Goal: Task Accomplishment & Management: Manage account settings

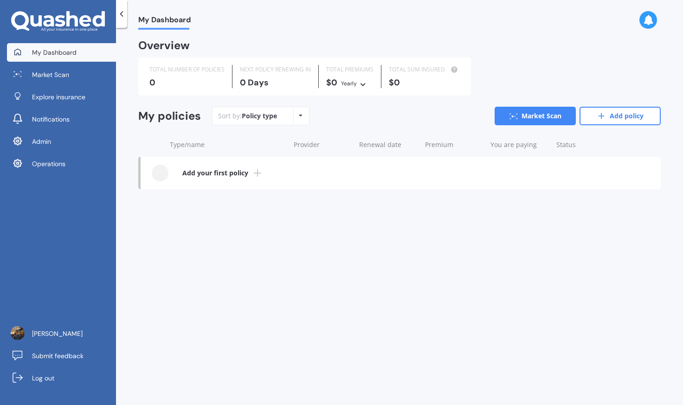
click at [77, 175] on div "My Dashboard Market Scan Explore insurance Notifications Admin Operations" at bounding box center [58, 110] width 116 height 134
click at [78, 168] on link "Operations" at bounding box center [61, 164] width 109 height 19
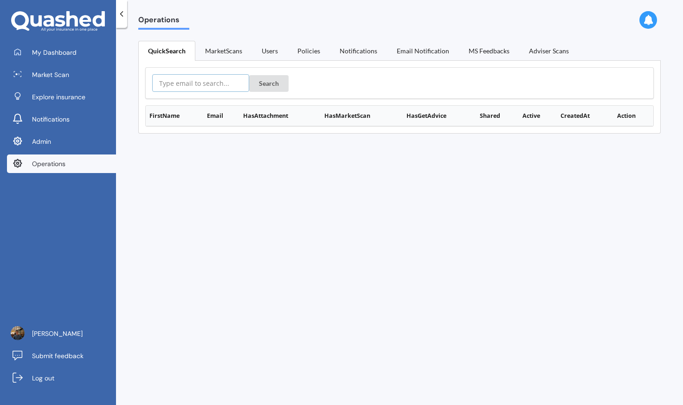
click at [230, 80] on input "text" at bounding box center [200, 83] width 97 height 18
paste input "[EMAIL_ADDRESS][DOMAIN_NAME]"
click at [263, 84] on button "Search" at bounding box center [268, 83] width 39 height 17
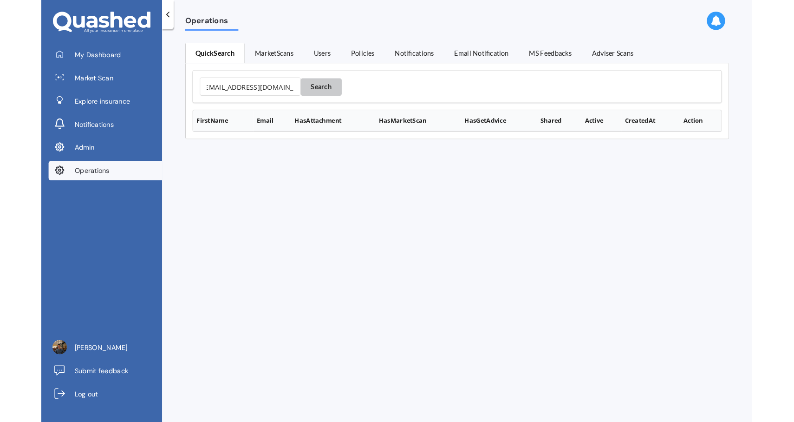
scroll to position [0, 0]
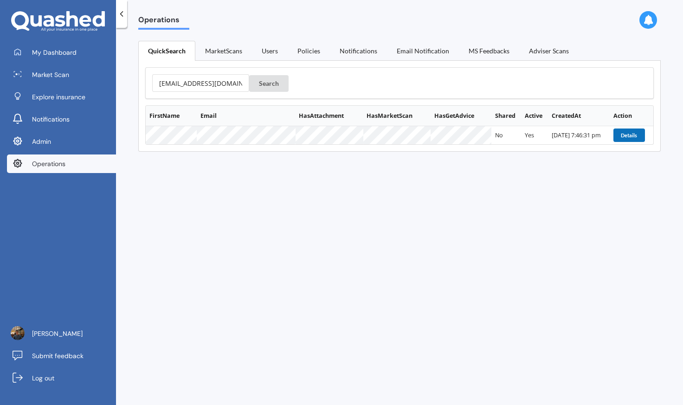
click at [634, 131] on button "Details" at bounding box center [630, 135] width 32 height 13
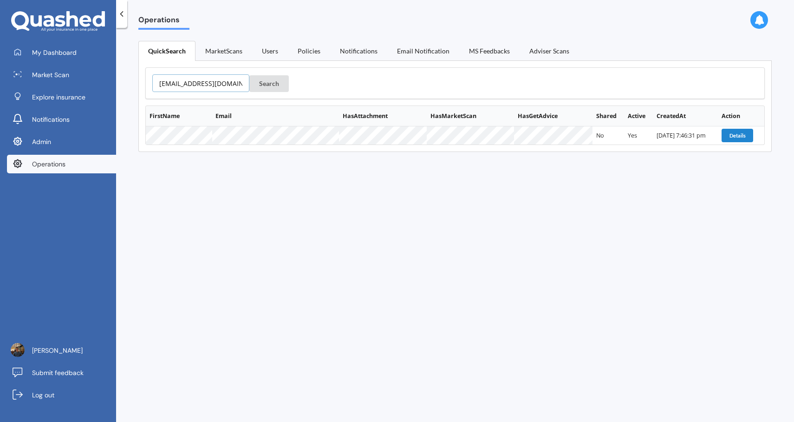
click at [206, 89] on input "[EMAIL_ADDRESS][DOMAIN_NAME]" at bounding box center [200, 83] width 97 height 18
click at [202, 81] on input "[EMAIL_ADDRESS][DOMAIN_NAME]" at bounding box center [200, 83] width 97 height 18
paste input "michaeljside"
type input "michaeljside@gmail.com"
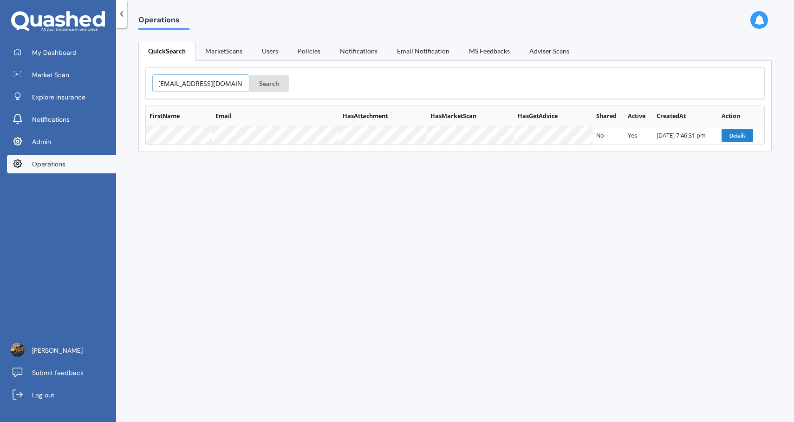
click at [249, 75] on button "Search" at bounding box center [268, 83] width 39 height 17
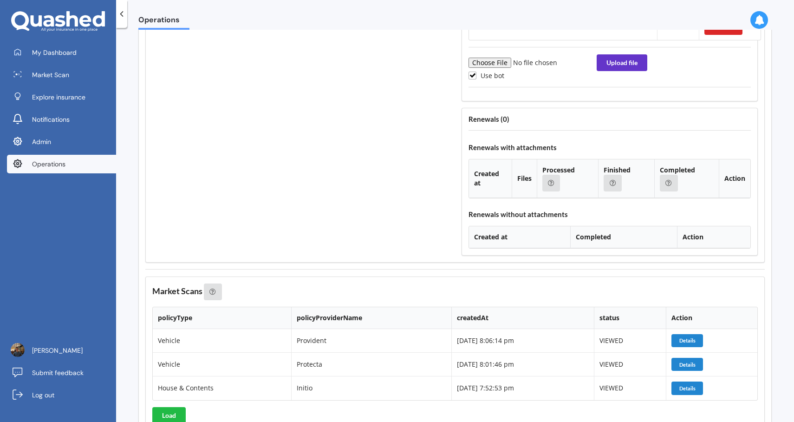
scroll to position [1608, 0]
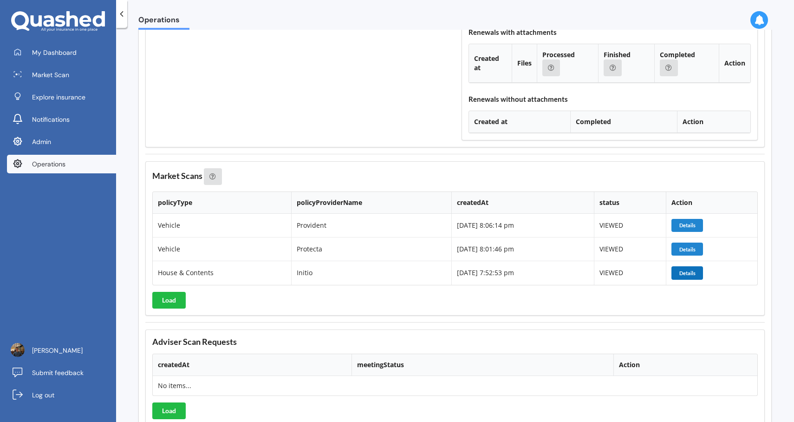
click at [681, 270] on button "Details" at bounding box center [687, 272] width 32 height 13
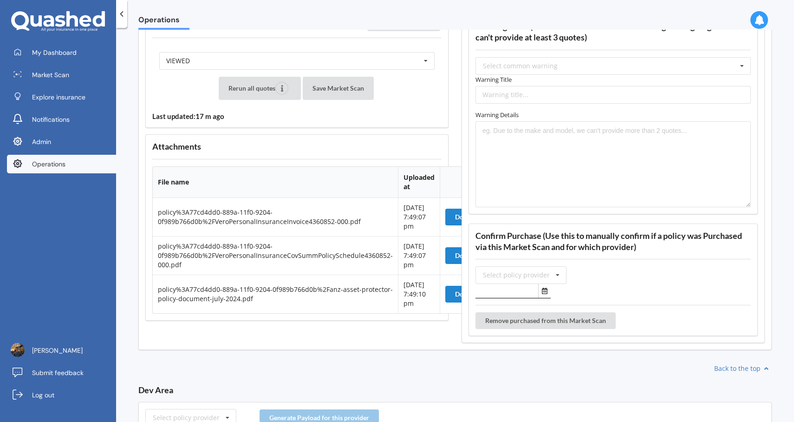
scroll to position [897, 0]
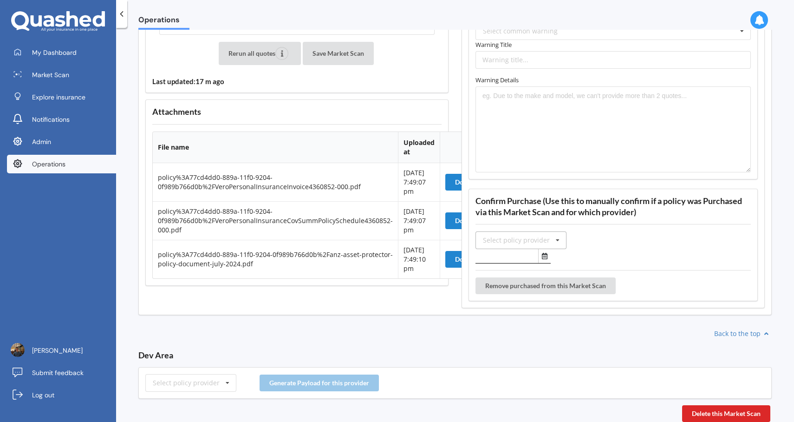
click at [552, 235] on icon at bounding box center [558, 240] width 14 height 17
type input "ini"
click at [533, 252] on div "Initio" at bounding box center [521, 256] width 90 height 17
click at [542, 253] on icon "Select date" at bounding box center [545, 256] width 6 height 7
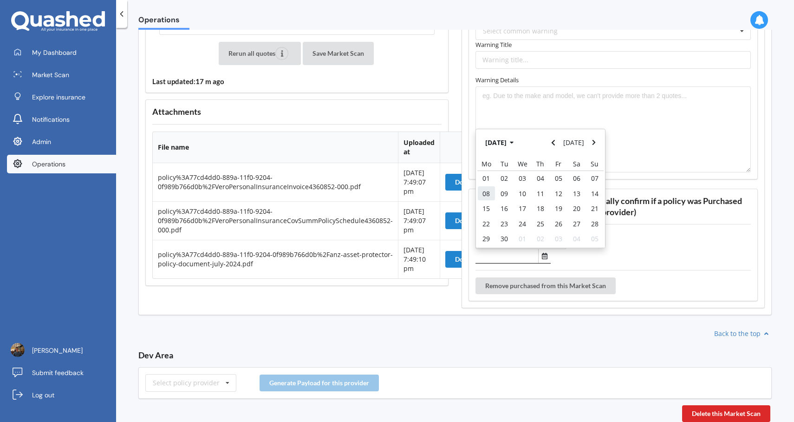
click at [485, 189] on span "08" at bounding box center [485, 193] width 7 height 9
type input "08/09/2025"
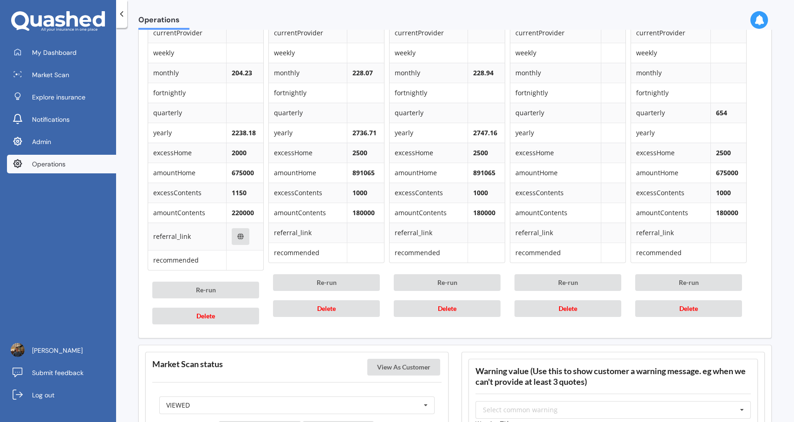
scroll to position [663, 0]
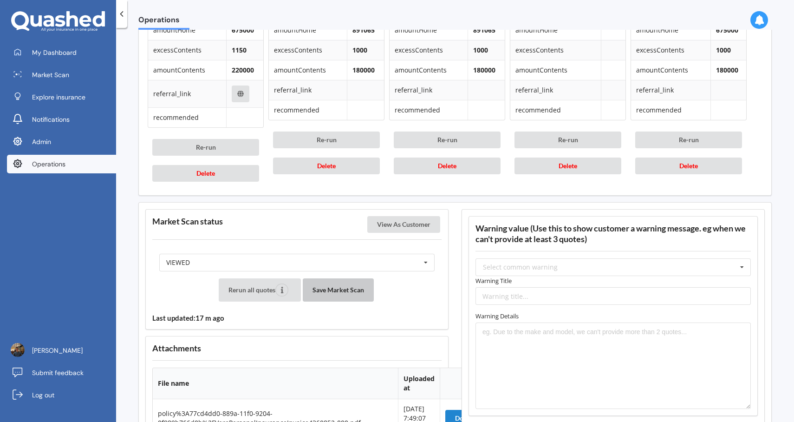
click at [338, 291] on button "Save Market Scan" at bounding box center [338, 289] width 71 height 23
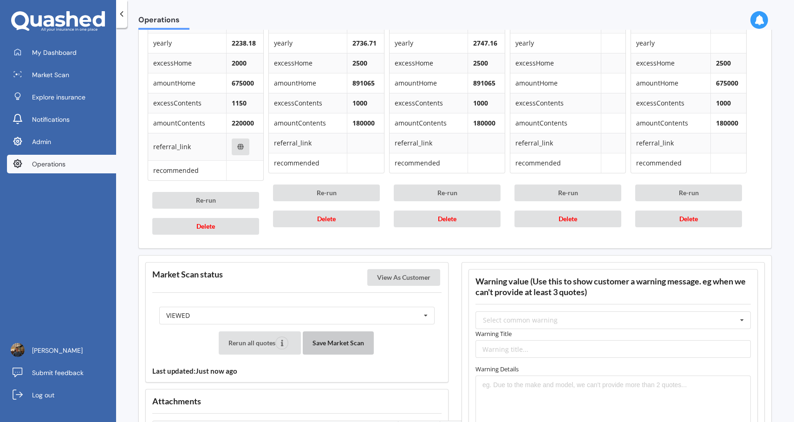
scroll to position [904, 0]
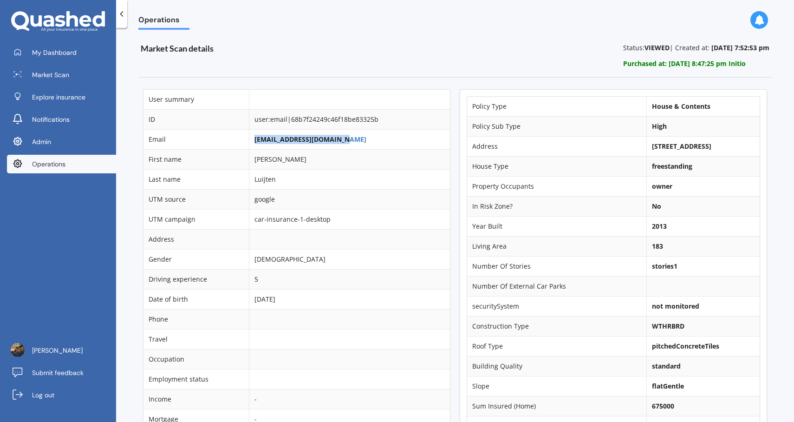
drag, startPoint x: 342, startPoint y: 138, endPoint x: 248, endPoint y: 143, distance: 93.5
click at [249, 142] on td "[EMAIL_ADDRESS][DOMAIN_NAME]" at bounding box center [349, 139] width 201 height 20
copy link "[EMAIL_ADDRESS][DOMAIN_NAME]"
click at [353, 139] on td "[EMAIL_ADDRESS][DOMAIN_NAME]" at bounding box center [349, 139] width 201 height 20
drag, startPoint x: 350, startPoint y: 139, endPoint x: 246, endPoint y: 138, distance: 104.5
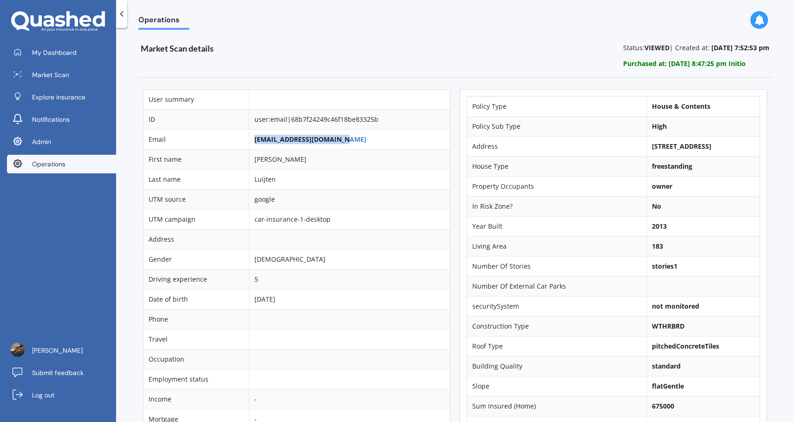
click at [246, 138] on tr "Email luke.luijten94@gmail.com" at bounding box center [296, 139] width 306 height 20
copy tr "[EMAIL_ADDRESS][DOMAIN_NAME]"
click at [275, 139] on link "[EMAIL_ADDRESS][DOMAIN_NAME]" at bounding box center [310, 139] width 112 height 9
click at [292, 139] on link "[EMAIL_ADDRESS][DOMAIN_NAME]" at bounding box center [310, 139] width 112 height 9
click at [85, 157] on link "Operations" at bounding box center [61, 164] width 109 height 19
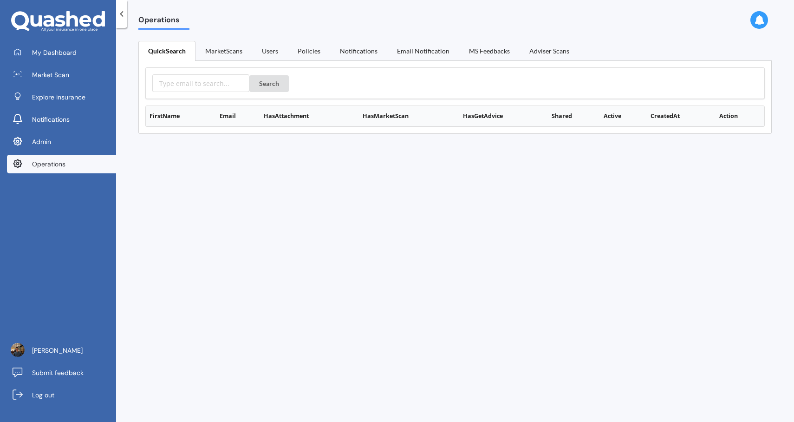
click at [229, 60] on div "QuickSearch MarketScans Users Policies Notifications Email Notification MS Feed…" at bounding box center [454, 51] width 633 height 20
click at [229, 55] on link "MarketScans" at bounding box center [223, 51] width 57 height 20
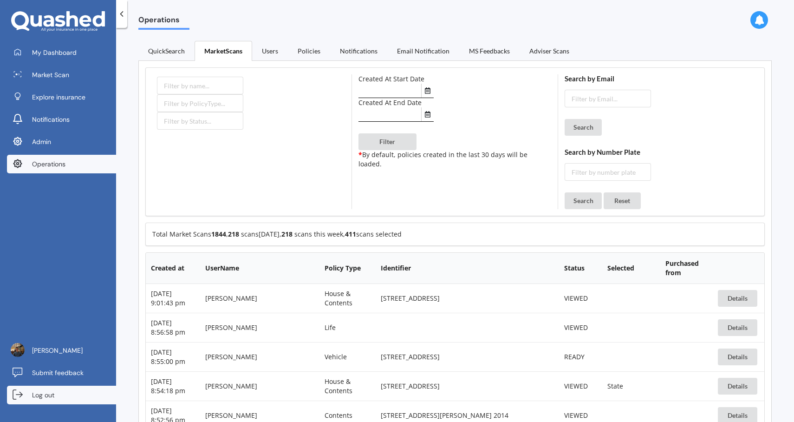
click at [101, 399] on link "Log out" at bounding box center [61, 394] width 109 height 19
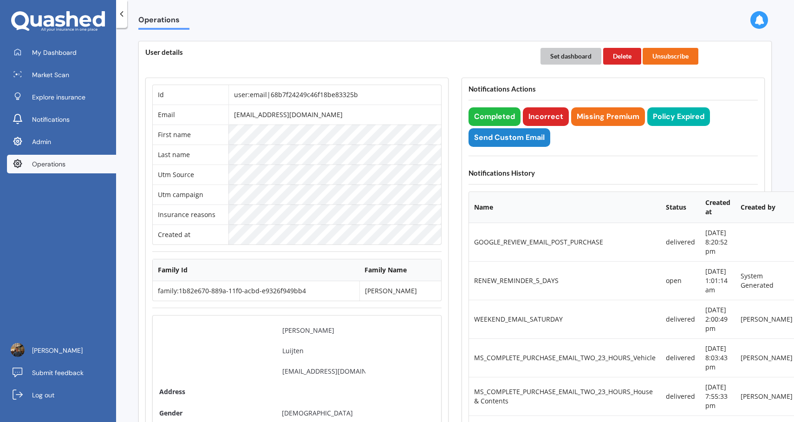
click at [581, 50] on button "Set dashboard" at bounding box center [570, 56] width 61 height 17
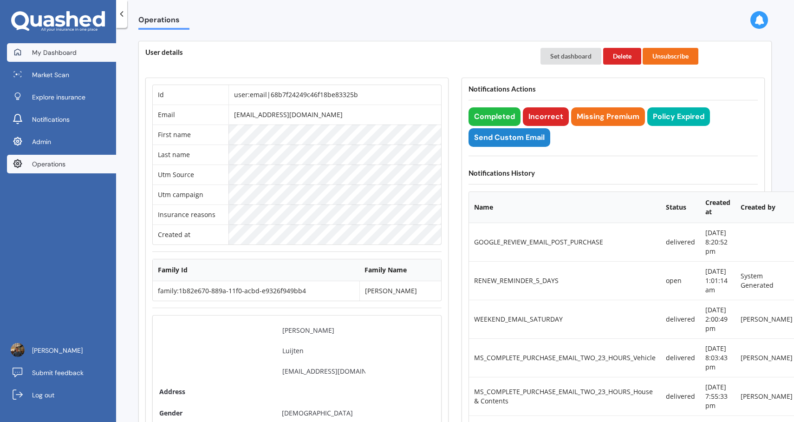
click at [65, 52] on span "My Dashboard" at bounding box center [54, 52] width 45 height 9
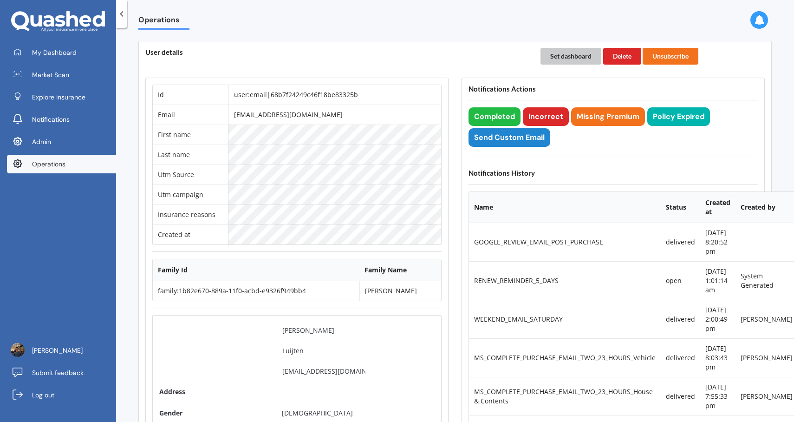
click at [560, 56] on button "Set dashboard" at bounding box center [570, 56] width 61 height 17
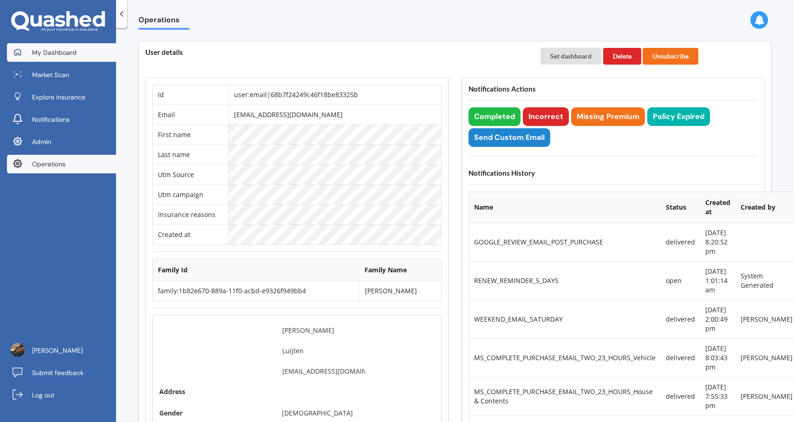
click at [54, 52] on span "My Dashboard" at bounding box center [54, 52] width 45 height 9
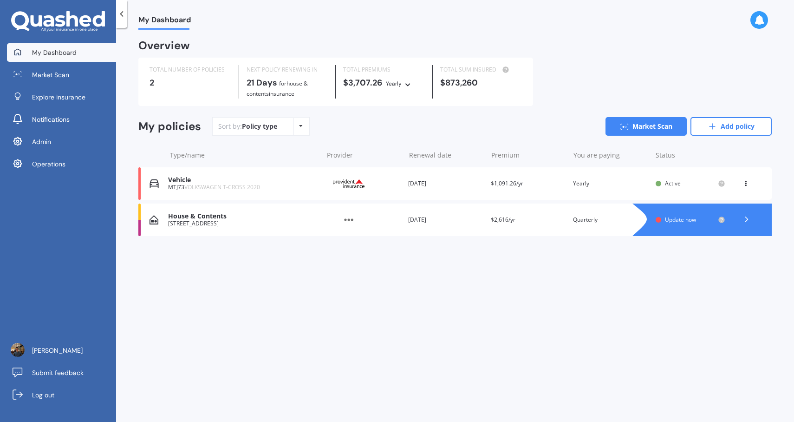
click at [423, 224] on div "House & Contents 38C Ireland Road, Mount Wellington, Auckland 1060 Provider Ren…" at bounding box center [454, 219] width 633 height 33
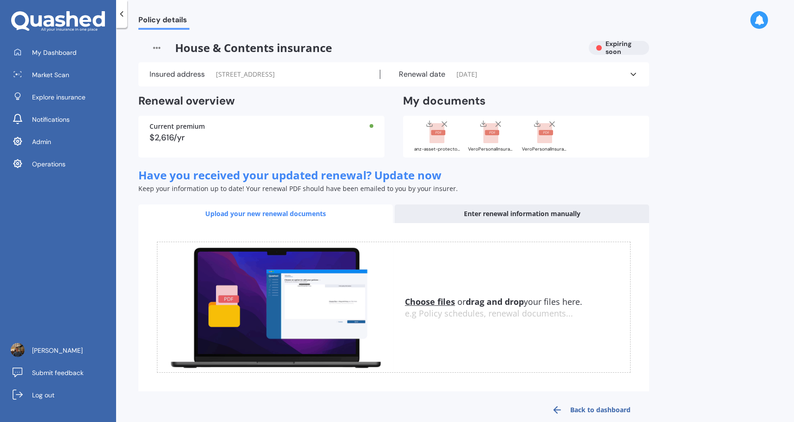
click at [442, 151] on div "anz-asset-protector-policy-document-july-2024.pdf" at bounding box center [437, 149] width 46 height 5
click at [493, 152] on div "VeroPersonalInsuranceInvoice4360852-000.pdf" at bounding box center [491, 135] width 46 height 33
click at [547, 143] on rect at bounding box center [544, 133] width 15 height 20
click at [534, 151] on div "VeroPersonalInsuranceCovSummPolicySchedule4360852-000.pdf" at bounding box center [545, 149] width 46 height 5
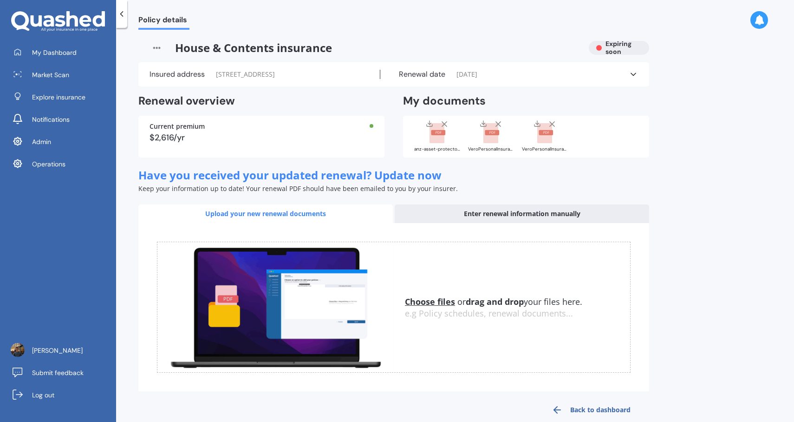
click at [540, 151] on div "VeroPersonalInsuranceCovSummPolicySchedule4360852-000.pdf" at bounding box center [545, 149] width 46 height 5
click at [498, 152] on div "VeroPersonalInsuranceInvoice4360852-000.pdf" at bounding box center [491, 135] width 46 height 33
click at [564, 79] on div "Renewal date 30/09/2025" at bounding box center [504, 74] width 249 height 9
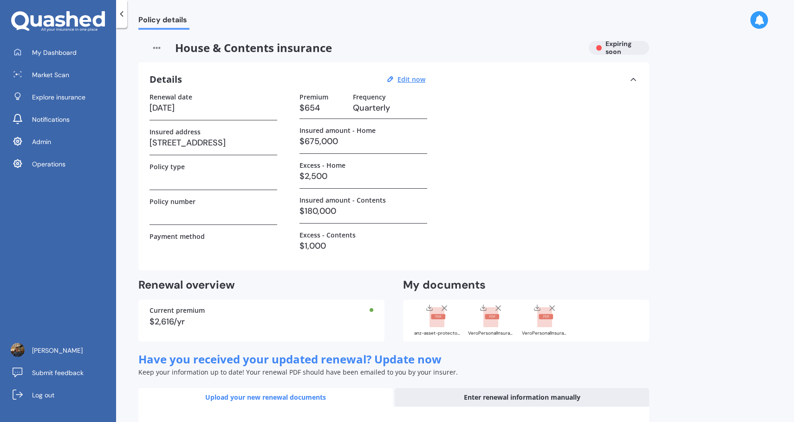
click at [479, 331] on div "VeroPersonalInsuranceInvoice4360852-000.pdf" at bounding box center [491, 333] width 46 height 5
click at [482, 329] on div "VeroPersonalInsuranceInvoice4360852-000.pdf" at bounding box center [491, 319] width 46 height 33
click at [484, 324] on rect at bounding box center [490, 317] width 15 height 20
click at [409, 79] on u "Edit now" at bounding box center [411, 79] width 28 height 9
select select "30"
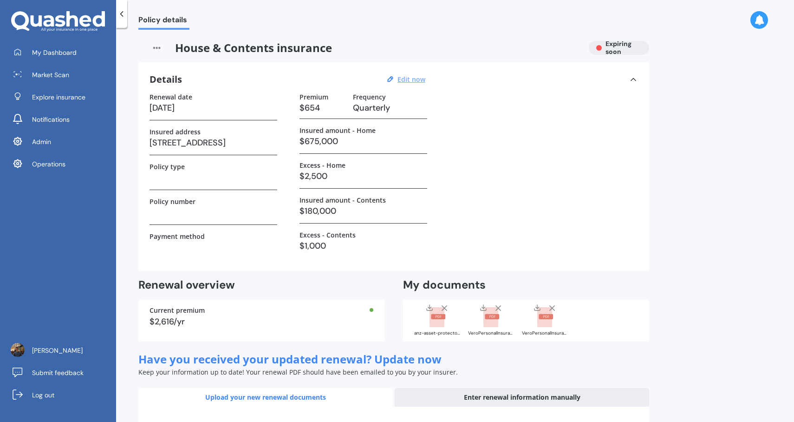
select select "09"
select select "2025"
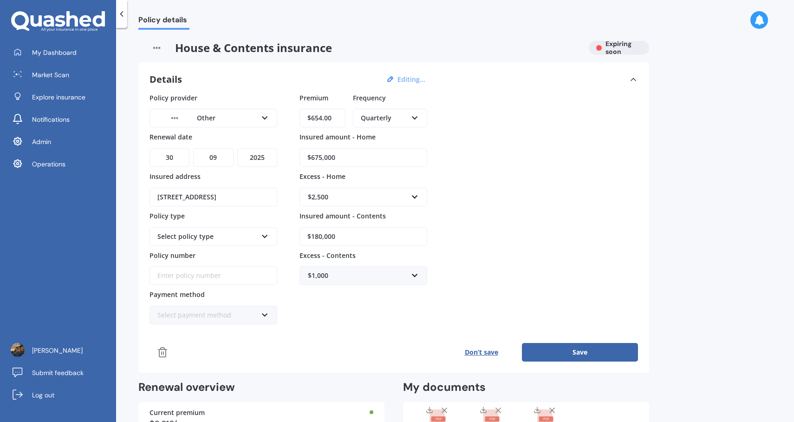
click at [176, 161] on select "DD 01 02 03 04 05 06 07 08 09 10 11 12 13 14 15 16 17 18 19 20 21 22 23 24 25 2…" at bounding box center [170, 157] width 40 height 19
select select "13"
click at [150, 148] on select "DD 01 02 03 04 05 06 07 08 09 10 11 12 13 14 15 16 17 18 19 20 21 22 23 24 25 2…" at bounding box center [170, 157] width 40 height 19
click at [568, 220] on div "Policy provider Other AA AMI AMP ANZ ASB Ando BNZ Co-Operative Bank FMG Initio …" at bounding box center [394, 209] width 488 height 232
click at [594, 351] on button "Save" at bounding box center [580, 352] width 116 height 19
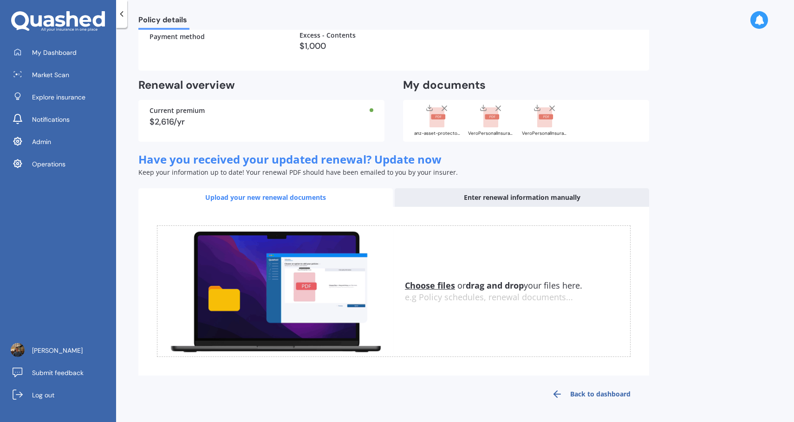
click at [498, 197] on div "Enter renewal information manually" at bounding box center [522, 197] width 254 height 19
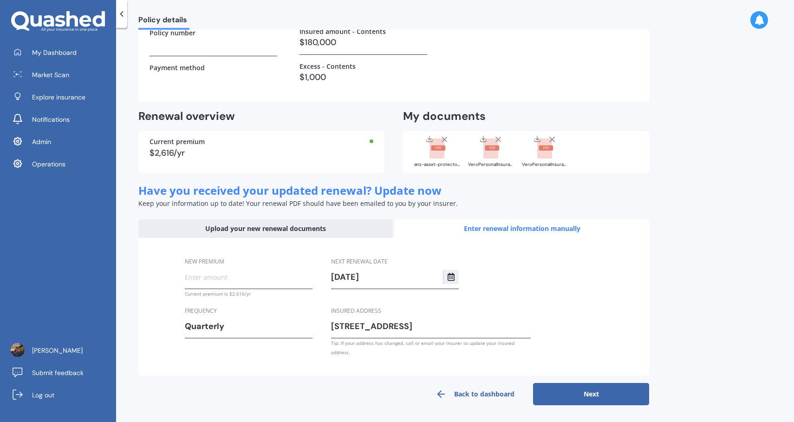
scroll to position [160, 0]
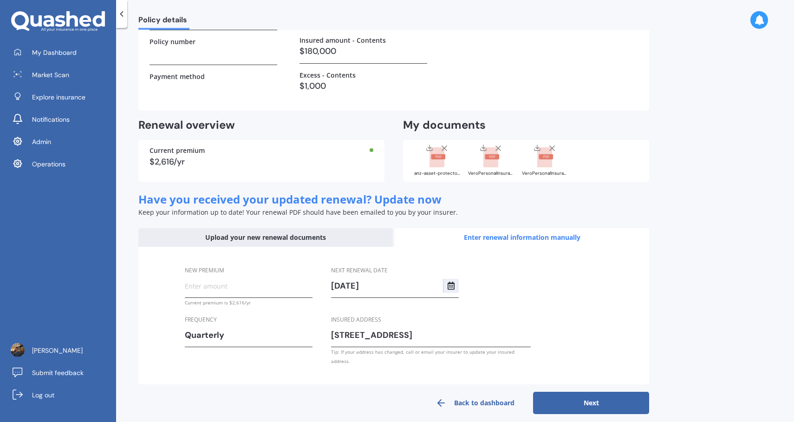
click at [269, 290] on input "New premium" at bounding box center [249, 286] width 128 height 14
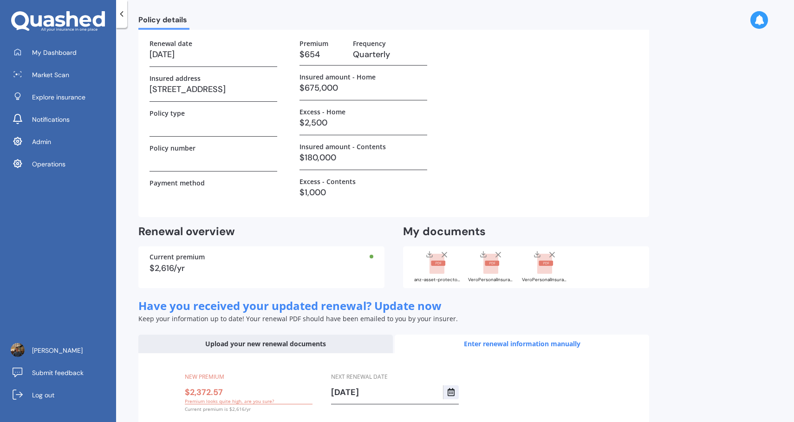
scroll to position [47, 0]
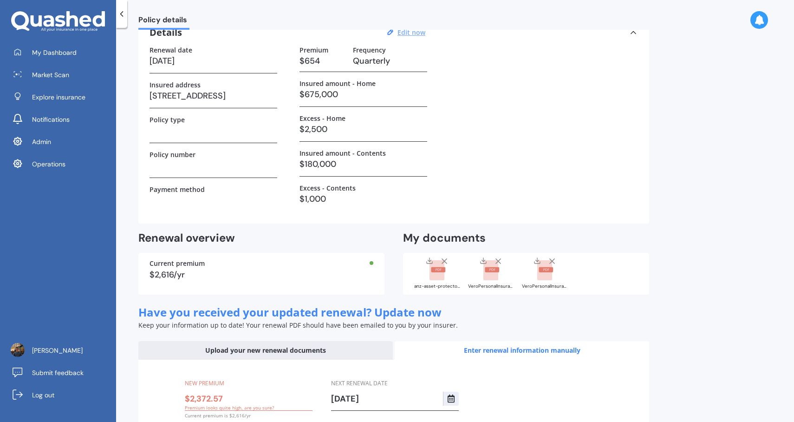
type input "$2,372.57"
click at [342, 227] on div "House & Contents insurance Expiring soon Details Edit now Renewal date 13/09/20…" at bounding box center [393, 260] width 511 height 533
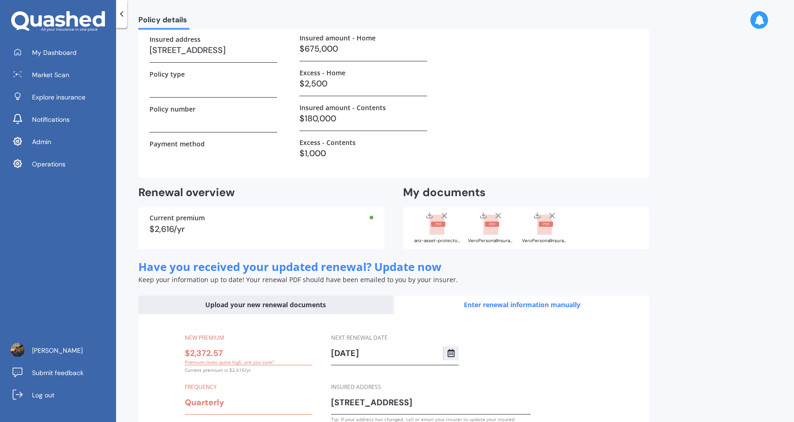
scroll to position [0, 0]
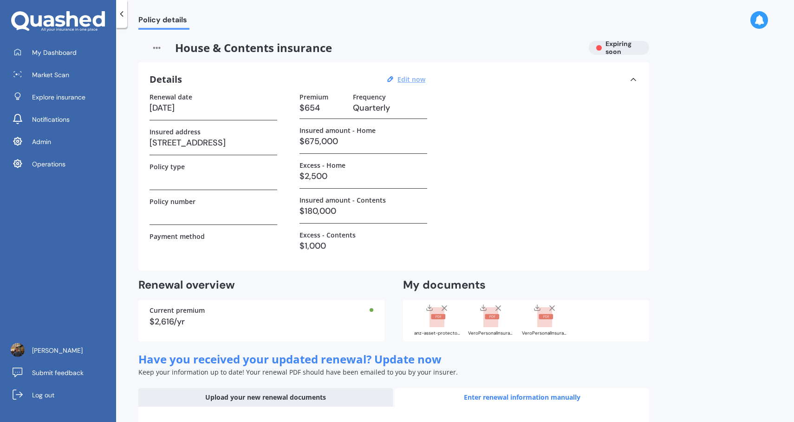
click at [405, 76] on u "Edit now" at bounding box center [411, 79] width 28 height 9
select select "13"
select select "09"
select select "2025"
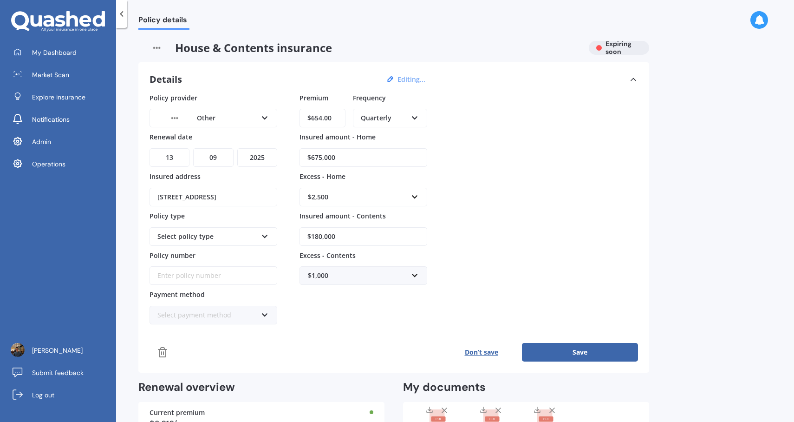
click at [177, 159] on select "DD 01 02 03 04 05 06 07 08 09 10 11 12 13 14 15 16 17 18 19 20 21 22 23 24 25 2…" at bounding box center [170, 157] width 40 height 19
select select "10"
click at [150, 148] on select "DD 01 02 03 04 05 06 07 08 09 10 11 12 13 14 15 16 17 18 19 20 21 22 23 24 25 2…" at bounding box center [170, 157] width 40 height 19
click at [601, 347] on button "Save" at bounding box center [580, 352] width 116 height 19
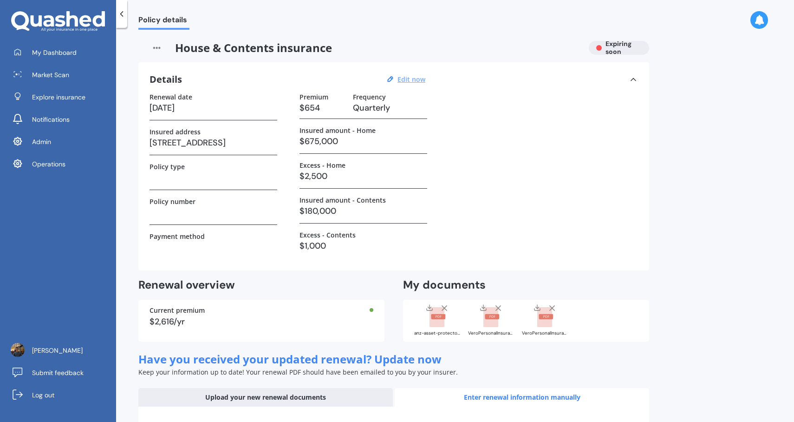
scroll to position [160, 0]
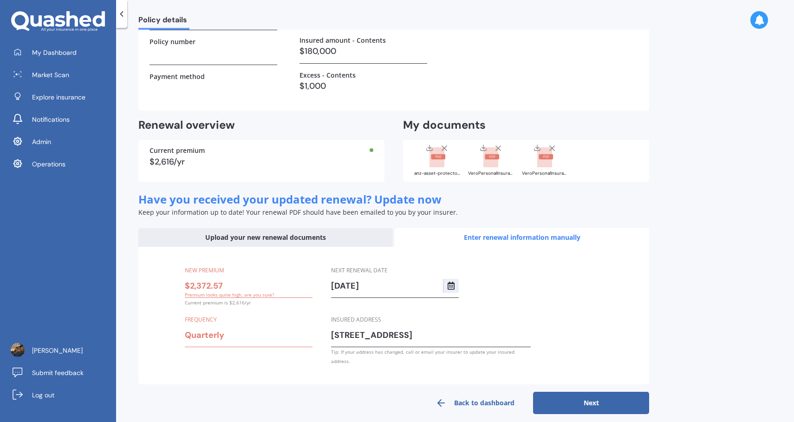
click at [231, 332] on div "Quarterly" at bounding box center [243, 335] width 116 height 14
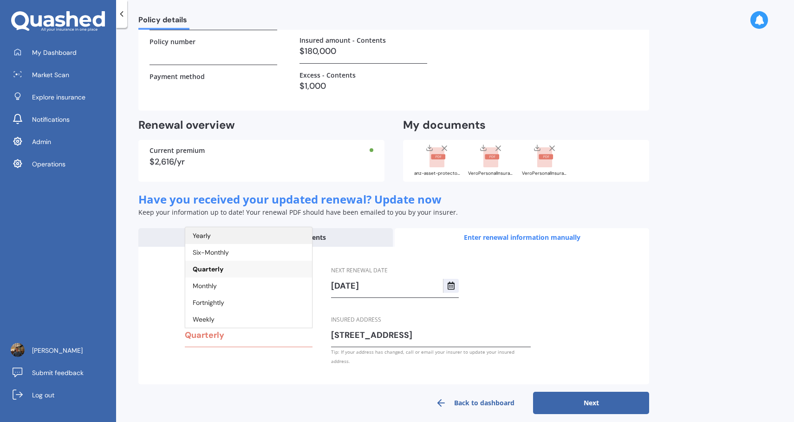
click at [244, 239] on div "Yearly" at bounding box center [248, 235] width 127 height 17
click at [508, 213] on div "Keep your information up to date! Your renewal PDF should have been emailed to …" at bounding box center [393, 212] width 511 height 9
click at [338, 284] on input "13/09/2026" at bounding box center [387, 286] width 112 height 14
type input "10/09/2026"
click at [546, 217] on div "Have you received your updated renewal? Update now Keep your information up to …" at bounding box center [393, 303] width 511 height 221
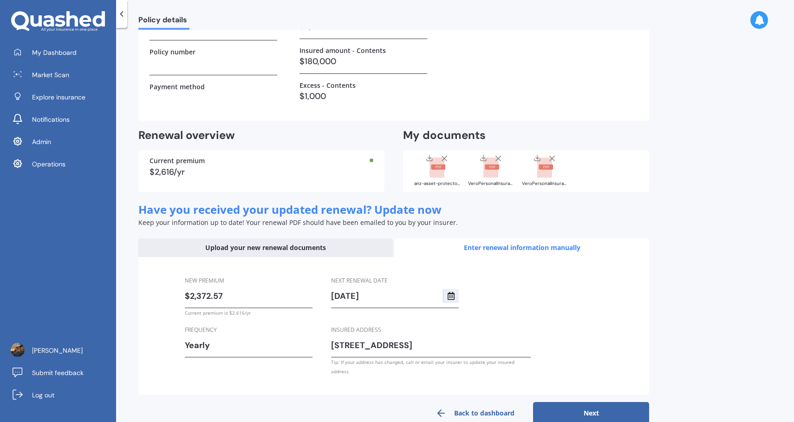
scroll to position [158, 0]
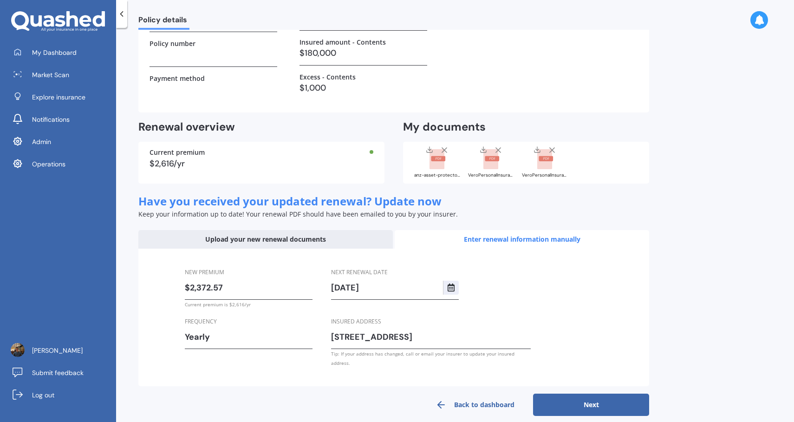
click at [577, 395] on button "Next" at bounding box center [591, 404] width 116 height 22
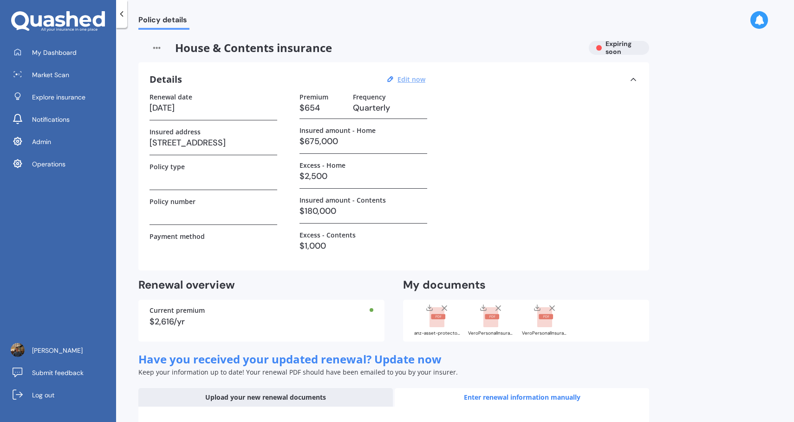
select select "10"
select select "09"
select select "2026"
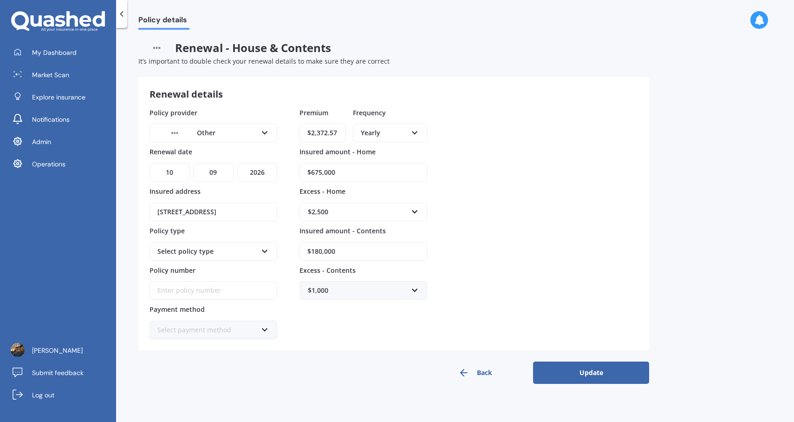
click at [250, 129] on div "Other" at bounding box center [207, 133] width 100 height 10
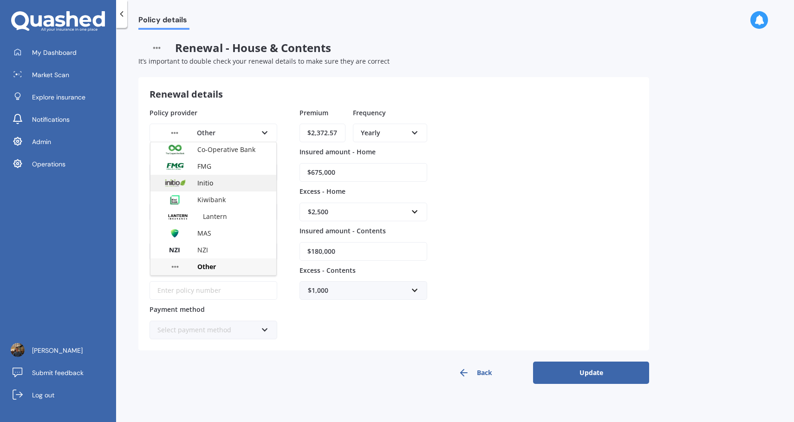
click at [230, 183] on div "Initio" at bounding box center [213, 183] width 126 height 17
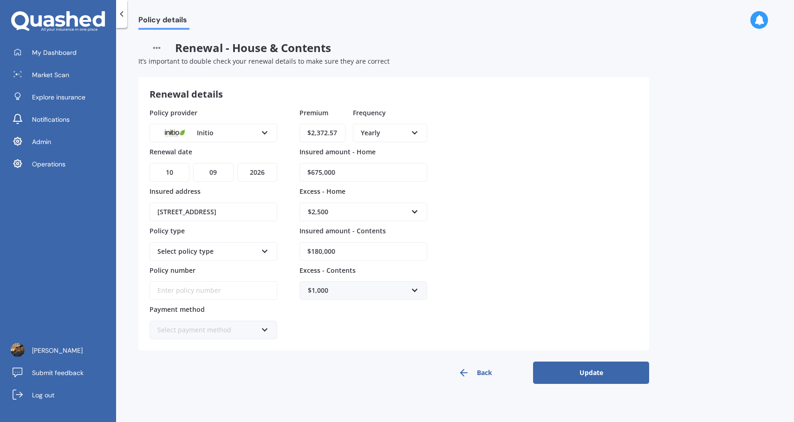
click at [529, 177] on div "Policy provider Initio AA AMI AMP ANZ ASB Ando BNZ Co-Operative Bank FMG Initio…" at bounding box center [394, 224] width 488 height 232
drag, startPoint x: 340, startPoint y: 212, endPoint x: 297, endPoint y: 208, distance: 43.3
click at [297, 208] on div "Policy provider Initio AA AMI AMP ANZ ASB Ando BNZ Co-Operative Bank FMG Initio…" at bounding box center [394, 224] width 488 height 232
click at [366, 215] on div "$2,500" at bounding box center [358, 212] width 100 height 10
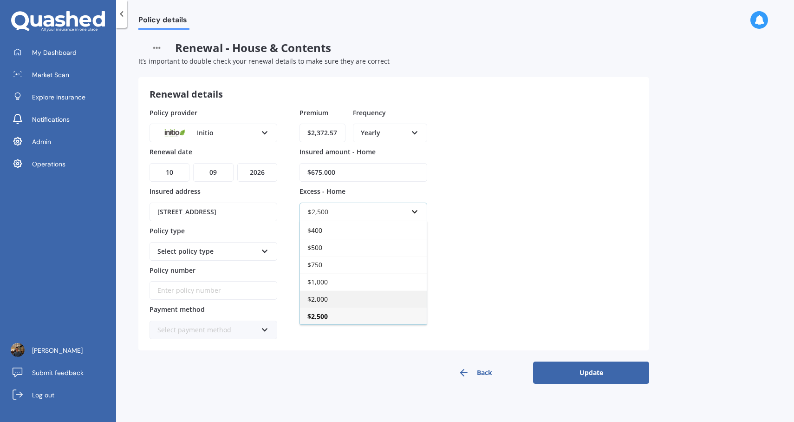
click at [370, 296] on div "$2,000" at bounding box center [363, 298] width 127 height 17
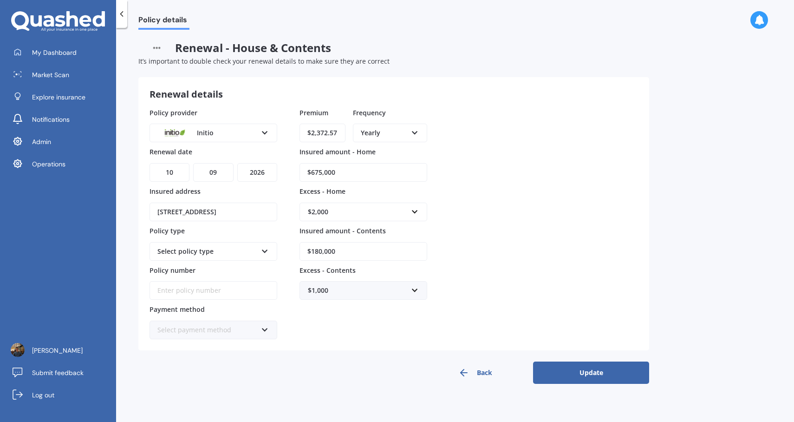
drag, startPoint x: 351, startPoint y: 170, endPoint x: 294, endPoint y: 170, distance: 56.6
click at [294, 170] on div "Policy provider Initio AA AMI AMP ANZ ASB Ando BNZ Co-Operative Bank FMG Initio…" at bounding box center [394, 224] width 488 height 232
type input "$740,000"
click at [575, 226] on div "Policy provider Initio AA AMI AMP ANZ ASB Ando BNZ Co-Operative Bank FMG Initio…" at bounding box center [394, 224] width 488 height 232
drag, startPoint x: 344, startPoint y: 254, endPoint x: 296, endPoint y: 246, distance: 48.5
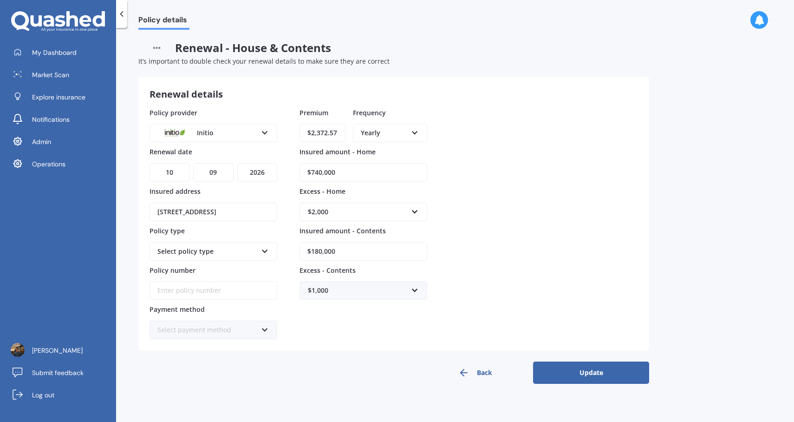
click at [296, 246] on div "Policy provider Initio AA AMI AMP ANZ ASB Ando BNZ Co-Operative Bank FMG Initio…" at bounding box center [394, 224] width 488 height 232
type input "$220,000"
click at [339, 292] on div "$1,000" at bounding box center [358, 290] width 100 height 10
type input "650"
click at [572, 272] on div "Policy provider Initio AA AMI AMP ANZ ASB Ando BNZ Co-Operative Bank FMG Initio…" at bounding box center [394, 224] width 488 height 232
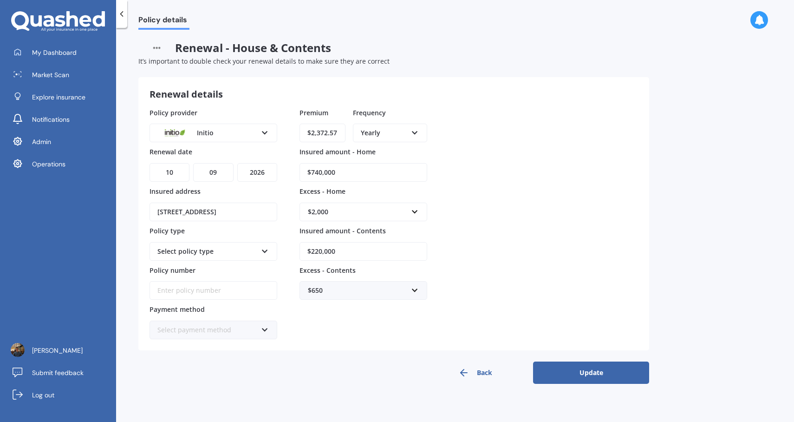
click at [236, 257] on div "Select policy type Home and Contents" at bounding box center [214, 251] width 128 height 19
click at [229, 267] on div "Home and Contents" at bounding box center [213, 268] width 126 height 17
click at [223, 294] on input "Policy number" at bounding box center [214, 290] width 128 height 19
click at [249, 291] on input "Policy number" at bounding box center [214, 290] width 128 height 19
paste input "INI-41696"
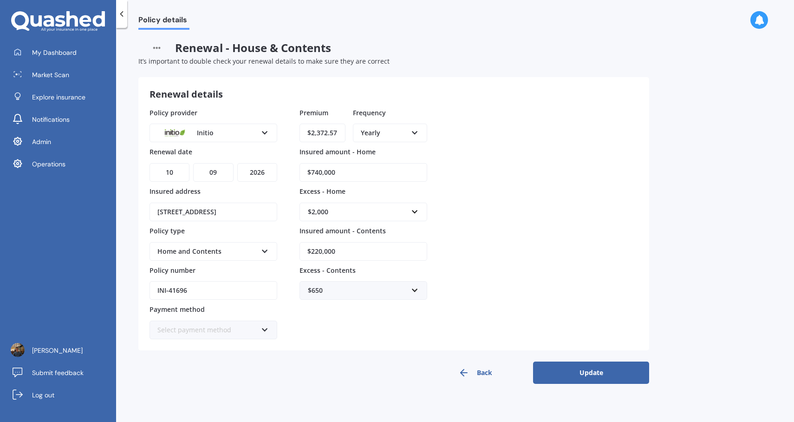
type input "INI-41696"
click at [299, 319] on div "Premium $2,372.57 Frequency Yearly Yearly Six-Monthly Quarterly Monthly Fortnig…" at bounding box center [363, 224] width 128 height 232
click at [487, 373] on button "Back" at bounding box center [475, 372] width 116 height 22
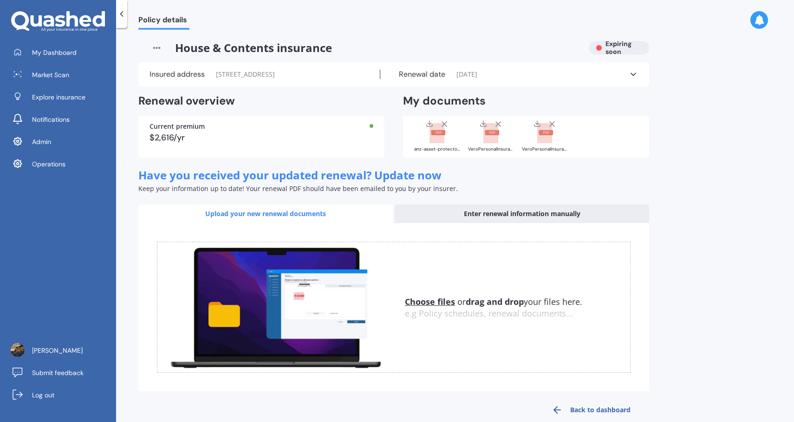
click at [463, 223] on div "Enter renewal information manually" at bounding box center [522, 213] width 254 height 19
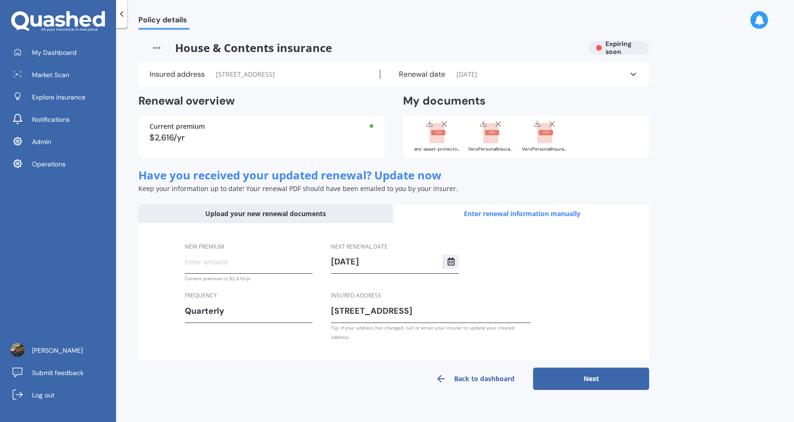
click at [298, 268] on input "New premium" at bounding box center [249, 261] width 128 height 14
paste input "$2,372.57"
type input "$2,372.57"
click at [282, 318] on div "Quarterly" at bounding box center [243, 311] width 116 height 14
click at [292, 220] on div "Yearly" at bounding box center [248, 211] width 127 height 17
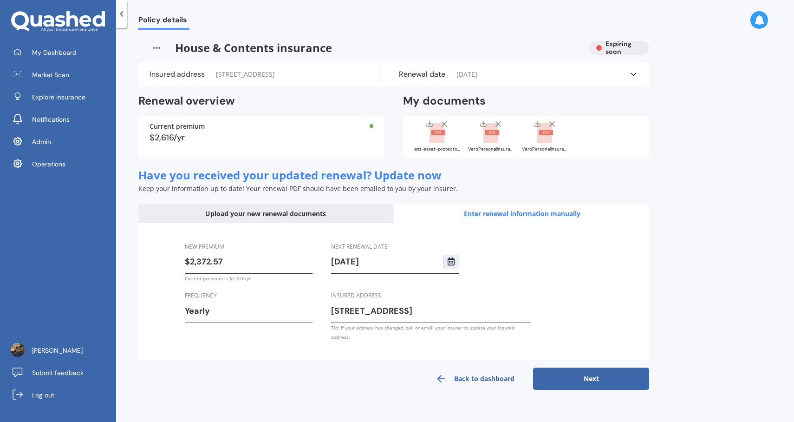
click at [587, 374] on button "Next" at bounding box center [591, 378] width 116 height 22
select select "10"
select select "09"
select select "2026"
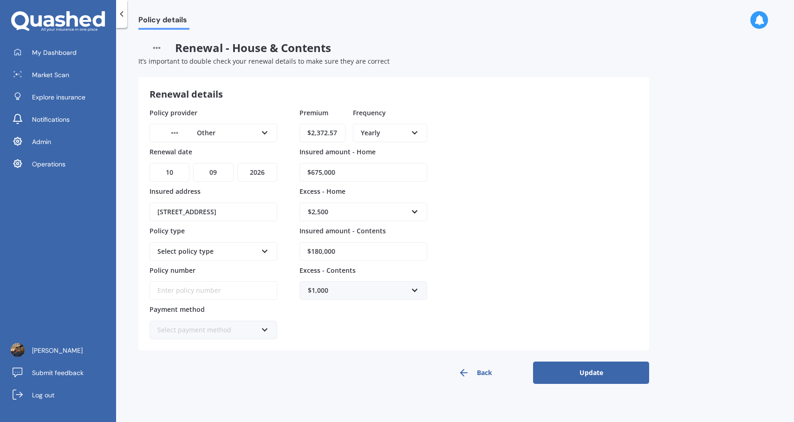
click at [270, 138] on div "Other AA AMI AMP ANZ ASB Ando BNZ Co-Operative Bank FMG Initio Kiwibank Lantern…" at bounding box center [214, 133] width 128 height 19
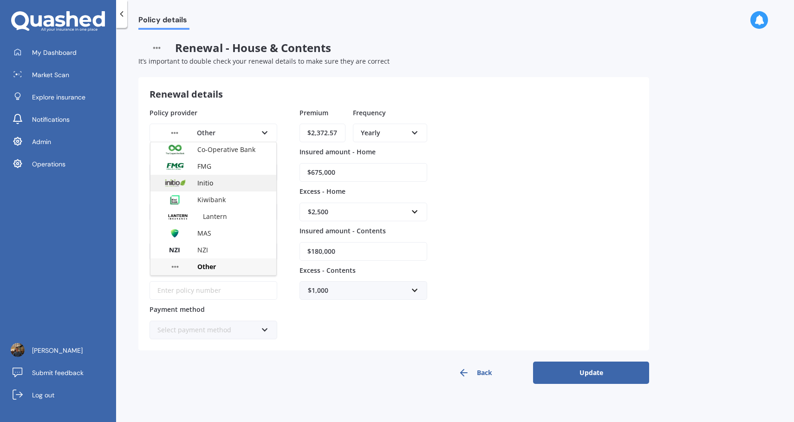
click at [244, 184] on div "Initio" at bounding box center [213, 183] width 126 height 17
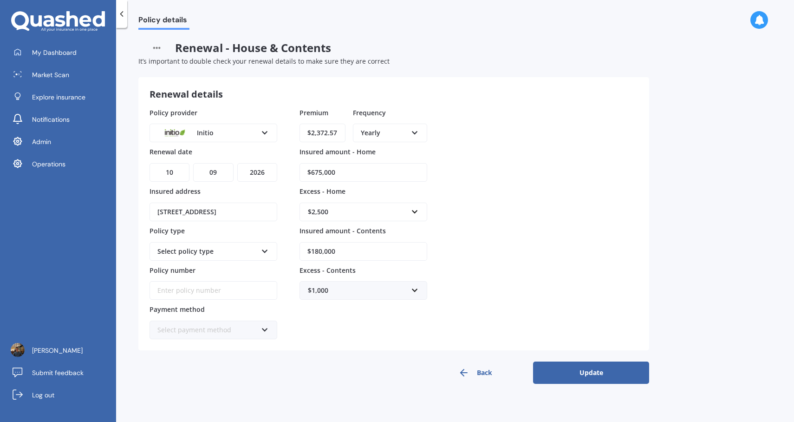
drag, startPoint x: 360, startPoint y: 173, endPoint x: 298, endPoint y: 173, distance: 61.8
click at [298, 173] on div "Policy provider Initio AA AMI AMP ANZ ASB Ando BNZ Co-Operative Bank FMG Initio…" at bounding box center [394, 224] width 488 height 232
click at [583, 180] on div "Policy provider Initio AA AMI AMP ANZ ASB Ando BNZ Co-Operative Bank FMG Initio…" at bounding box center [394, 224] width 488 height 232
drag, startPoint x: 341, startPoint y: 134, endPoint x: 330, endPoint y: 134, distance: 11.6
click at [330, 134] on input "$2,372.57" at bounding box center [322, 133] width 46 height 19
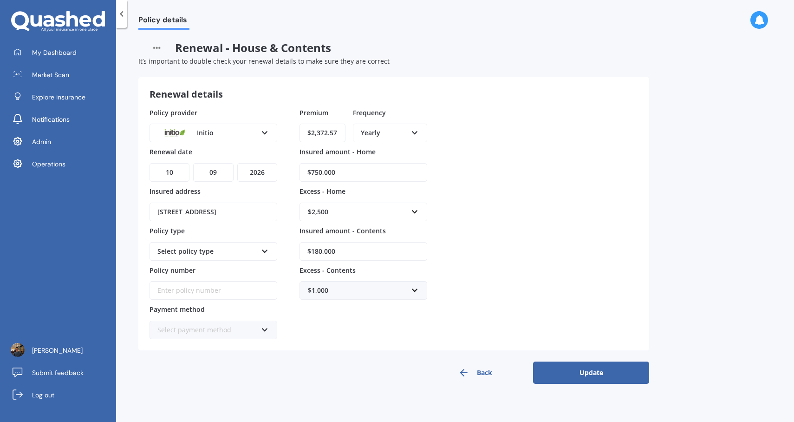
click at [485, 176] on div "Policy provider Initio AA AMI AMP ANZ ASB Ando BNZ Co-Operative Bank FMG Initio…" at bounding box center [394, 224] width 488 height 232
drag, startPoint x: 356, startPoint y: 173, endPoint x: 315, endPoint y: 172, distance: 40.9
click at [315, 172] on input "$750,000" at bounding box center [363, 172] width 128 height 19
type input "$740,000"
click at [527, 214] on div "Policy provider Initio AA AMI AMP ANZ ASB Ando BNZ Co-Operative Bank FMG Initio…" at bounding box center [394, 224] width 488 height 232
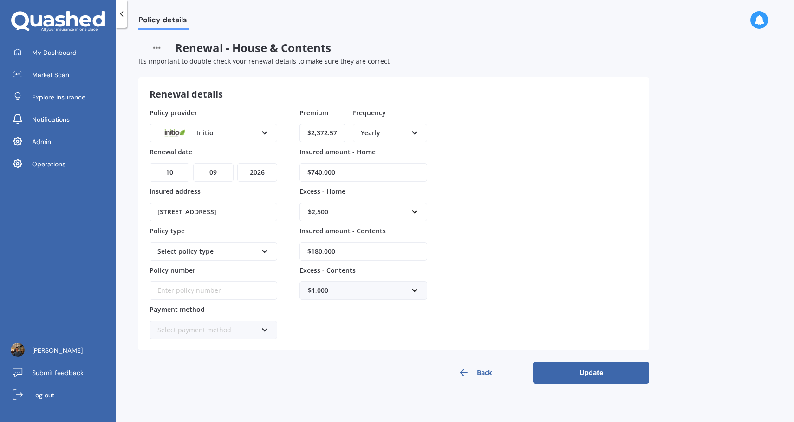
click at [403, 212] on div "$2,500" at bounding box center [358, 212] width 100 height 10
type input "2000"
click at [535, 210] on div "Policy provider Initio AA AMI AMP ANZ ASB Ando BNZ Co-Operative Bank FMG Initio…" at bounding box center [394, 224] width 488 height 232
drag, startPoint x: 354, startPoint y: 253, endPoint x: 267, endPoint y: 239, distance: 88.0
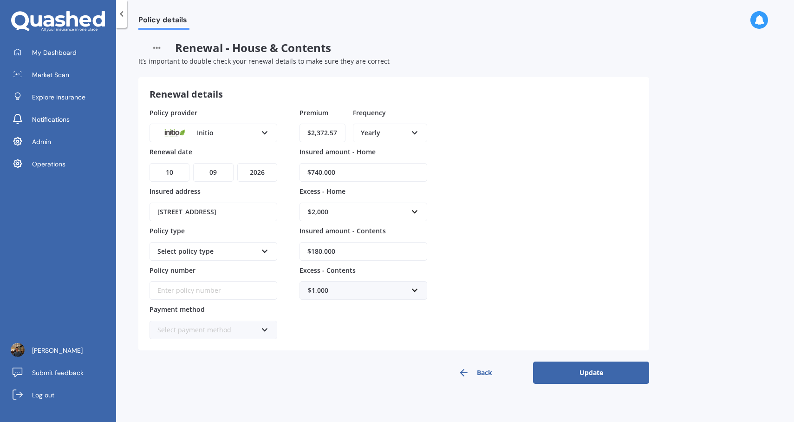
click at [267, 239] on div "Policy provider Initio AA AMI AMP ANZ ASB Ando BNZ Co-Operative Bank FMG Initio…" at bounding box center [394, 224] width 488 height 232
type input "$220,000"
click at [337, 287] on div "$1,000" at bounding box center [358, 290] width 100 height 10
type input "650"
click at [551, 280] on div "Policy provider Initio AA AMI AMP ANZ ASB Ando BNZ Co-Operative Bank FMG Initio…" at bounding box center [394, 224] width 488 height 232
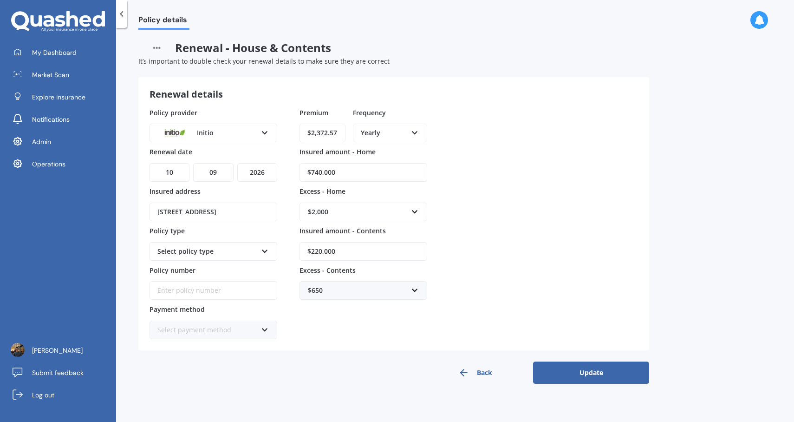
click at [231, 293] on input "Policy number" at bounding box center [214, 290] width 128 height 19
paste input "2,372.57"
type input "2,372.57"
click at [260, 250] on div "Select policy type Home and Contents" at bounding box center [214, 251] width 128 height 19
click at [246, 263] on div "Home and Contents" at bounding box center [213, 268] width 126 height 17
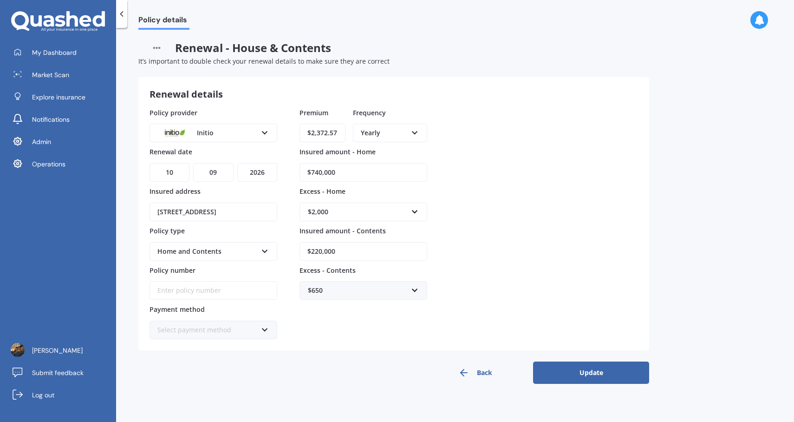
click at [228, 288] on input "Policy number" at bounding box center [214, 290] width 128 height 19
click at [230, 290] on input "Policy number" at bounding box center [214, 290] width 128 height 19
paste input "INI-41696"
type input "INI-41696"
click at [322, 319] on div "Premium $2,372.57 Frequency Yearly Yearly Six-Monthly Quarterly Monthly Fortnig…" at bounding box center [363, 224] width 128 height 232
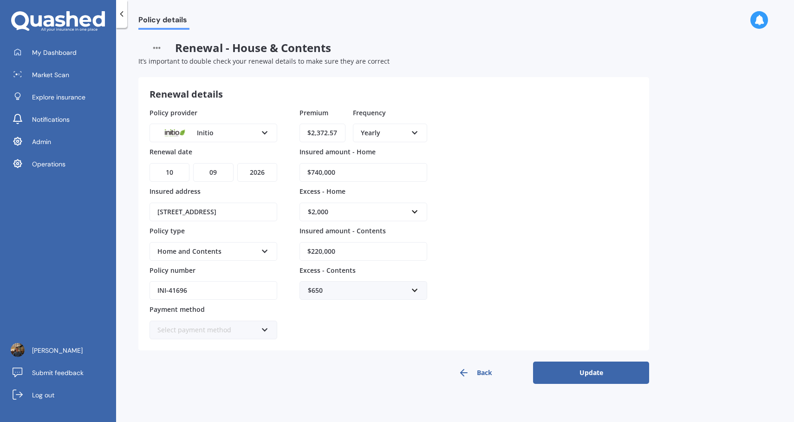
click at [605, 372] on button "Update" at bounding box center [591, 372] width 116 height 22
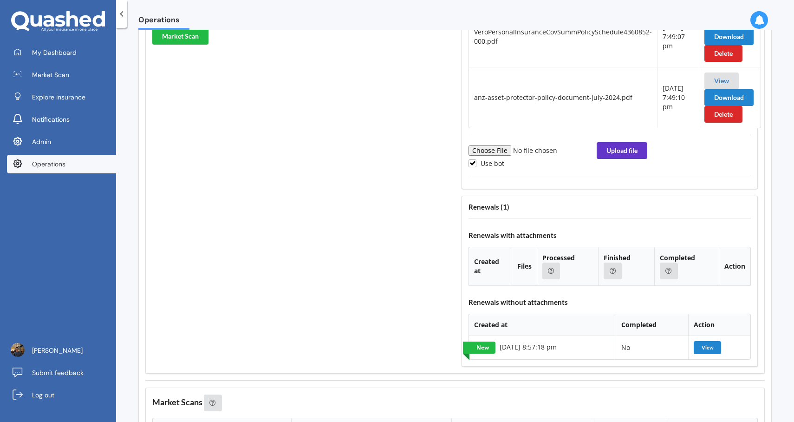
scroll to position [1384, 0]
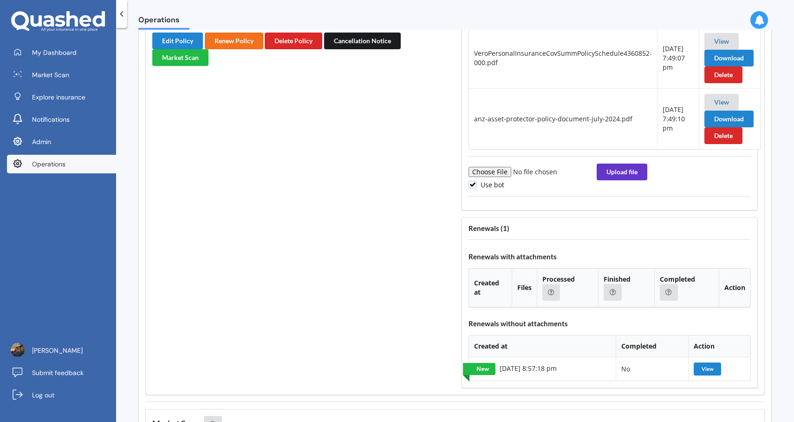
click at [485, 181] on label "Use bot" at bounding box center [486, 185] width 36 height 8
checkbox input "false"
click at [485, 174] on input "file" at bounding box center [531, 172] width 126 height 10
type input "C:\fakepath\Policy_Schedule-2.pdf"
click at [619, 173] on button "Upload file" at bounding box center [622, 171] width 51 height 17
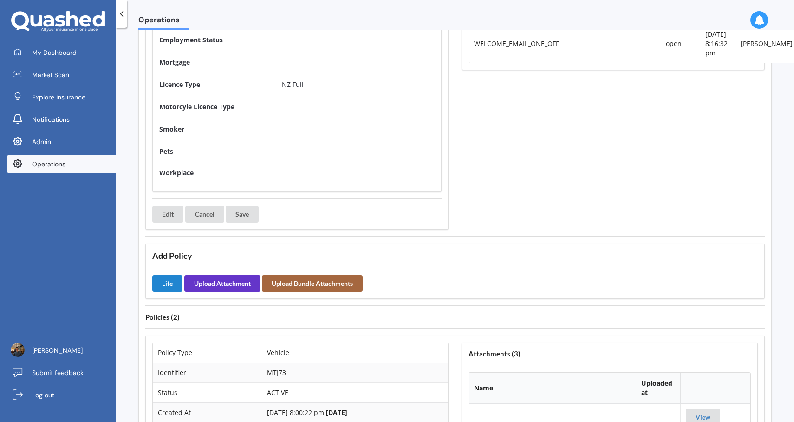
scroll to position [130, 0]
